Goal: Use online tool/utility

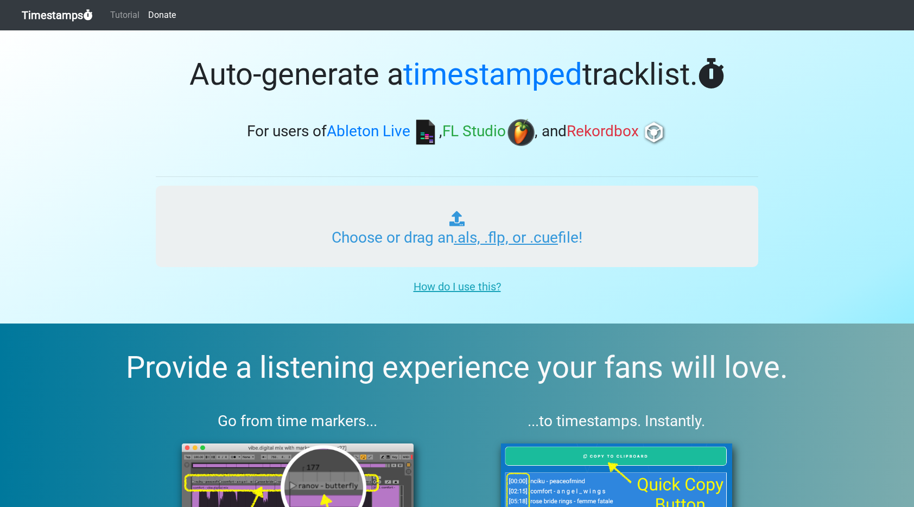
click at [510, 215] on input "Choose or drag an .als, .flp, or .cue file!" at bounding box center [457, 226] width 603 height 81
type input "C:\fakepath\PLAYGROUND RADIO #194.als"
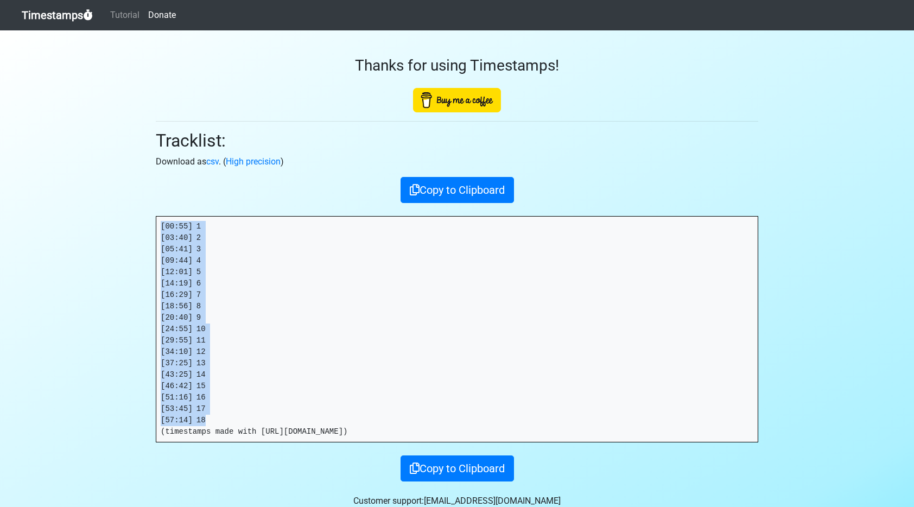
drag, startPoint x: 209, startPoint y: 416, endPoint x: 365, endPoint y: 132, distance: 323.4
click at [148, 229] on div "Thanks for using Timestamps! Tracklist: Download as csv . ( High precision ) Co…" at bounding box center [457, 255] width 619 height 451
copy pre "[00:55] 1 [03:40] 2 [05:41] 3 [09:44] 4 [12:01] 5 [14:19] 6 [16:29] 7 [18:56] 8…"
